Goal: Find specific page/section: Find specific page/section

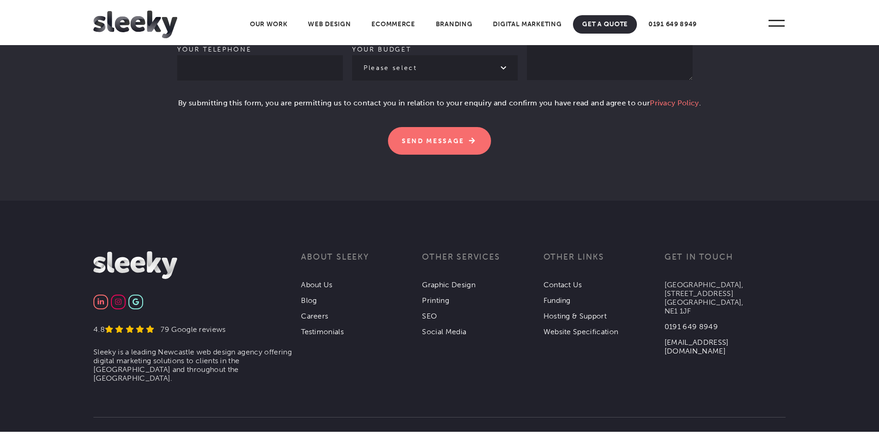
scroll to position [2852, 0]
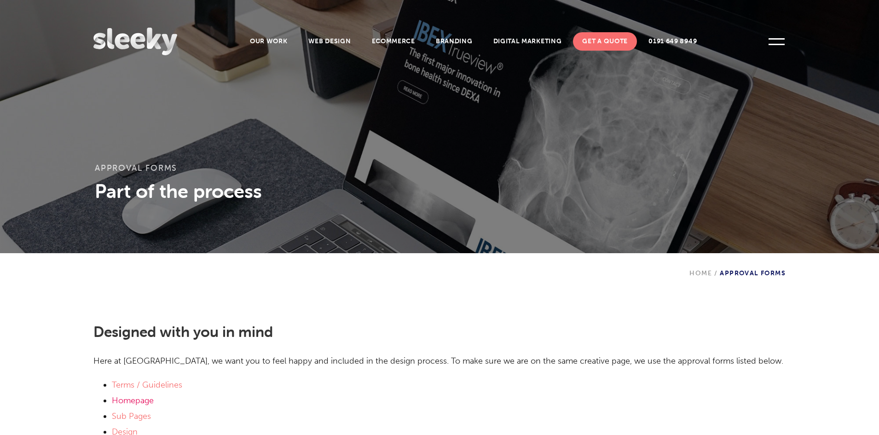
click at [133, 400] on link "Homepage" at bounding box center [133, 400] width 42 height 10
